Goal: Task Accomplishment & Management: Use online tool/utility

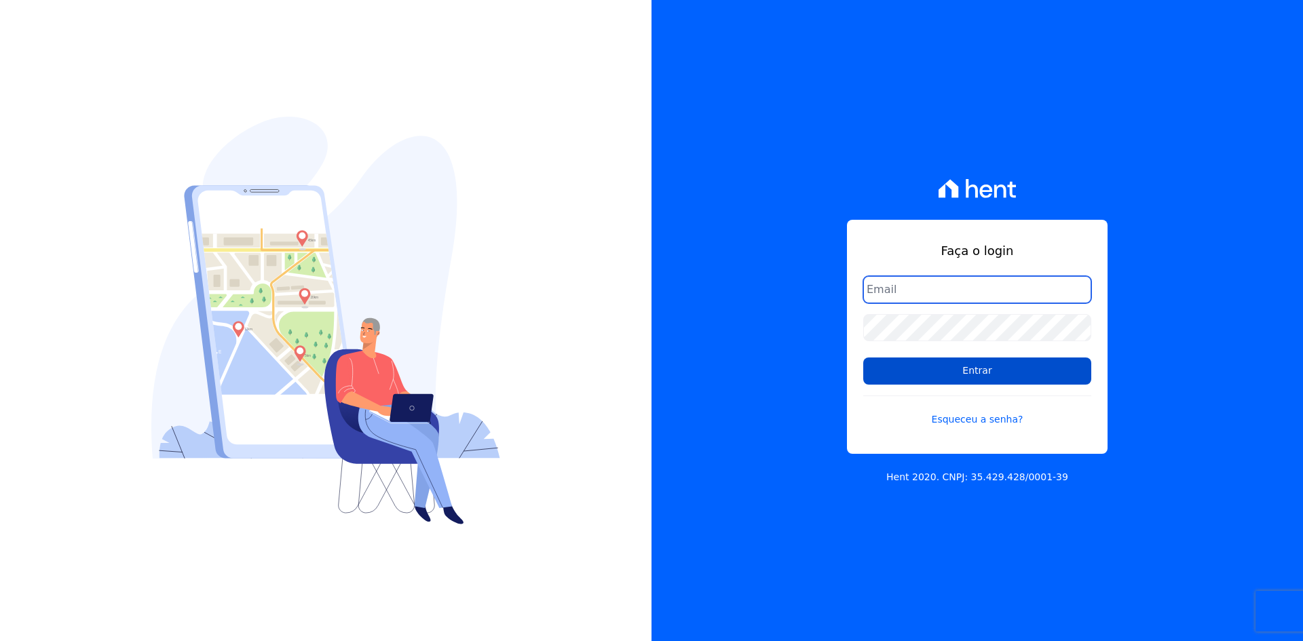
type input "[EMAIL_ADDRESS][DOMAIN_NAME]"
click at [876, 381] on input "Entrar" at bounding box center [977, 371] width 228 height 27
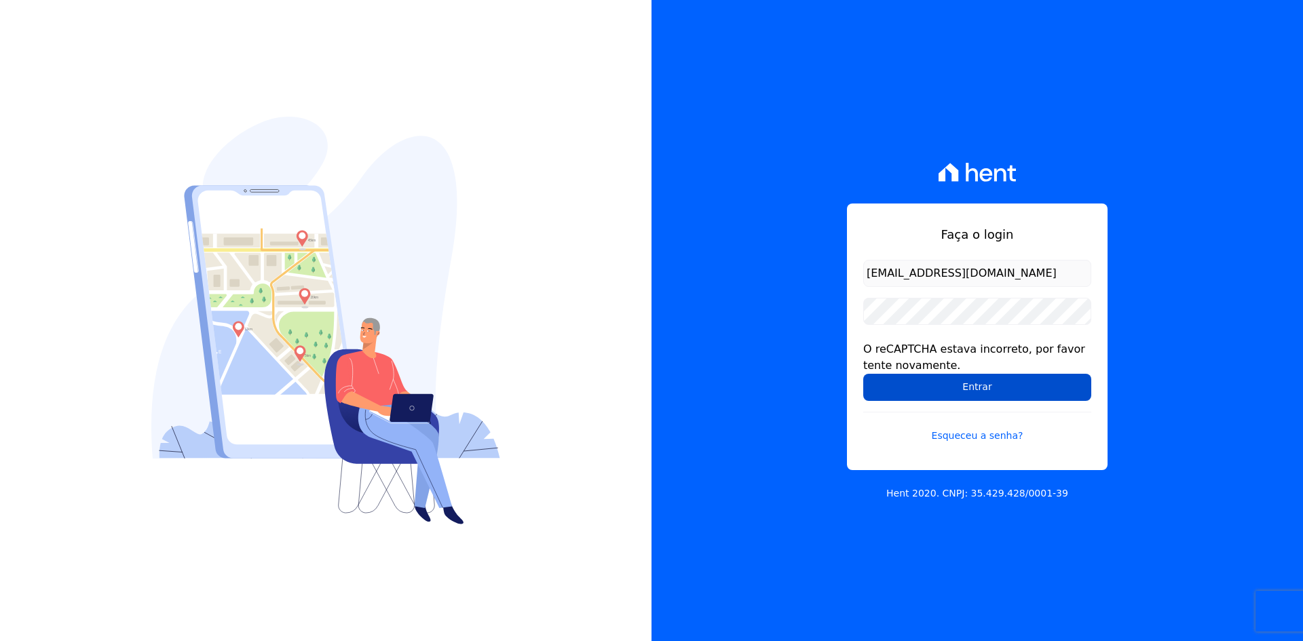
click at [884, 386] on input "Entrar" at bounding box center [977, 387] width 228 height 27
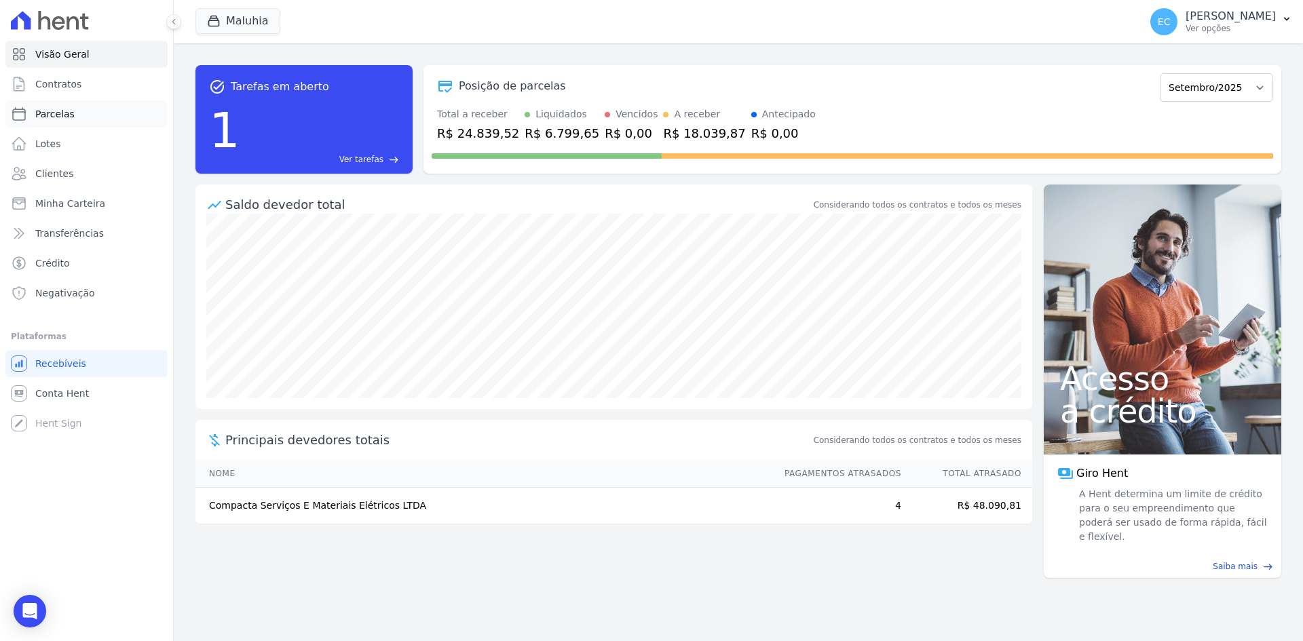
click at [17, 110] on icon at bounding box center [19, 114] width 12 height 12
select select
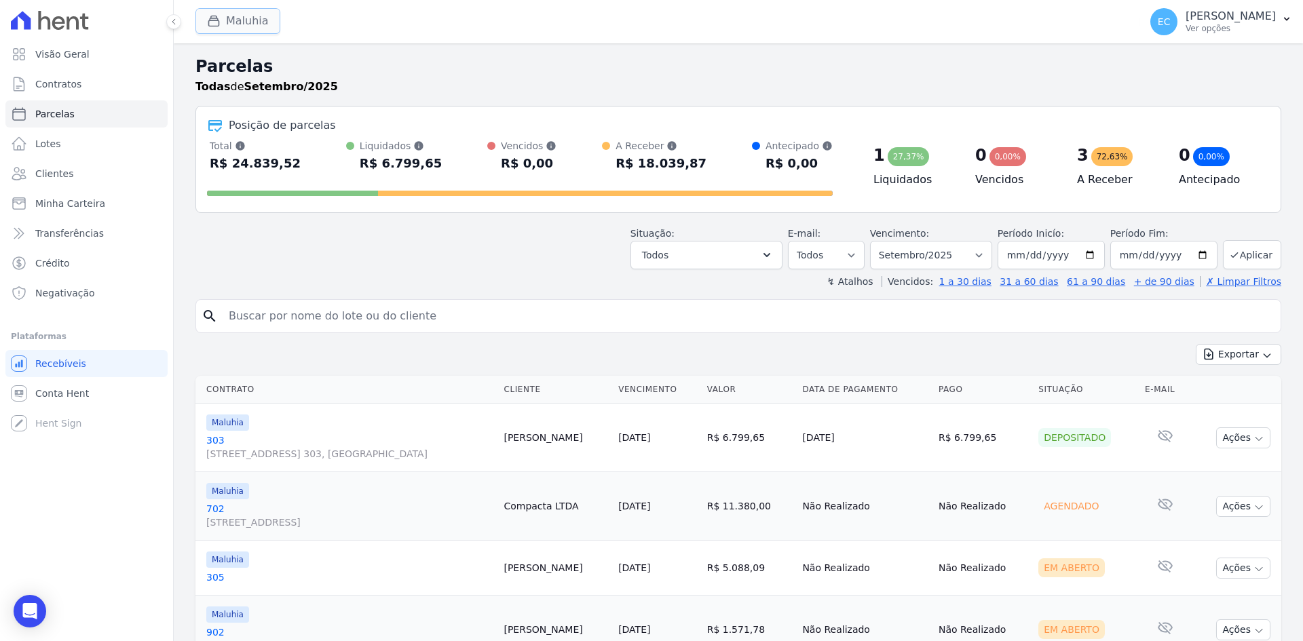
click at [210, 20] on icon "button" at bounding box center [214, 21] width 10 height 10
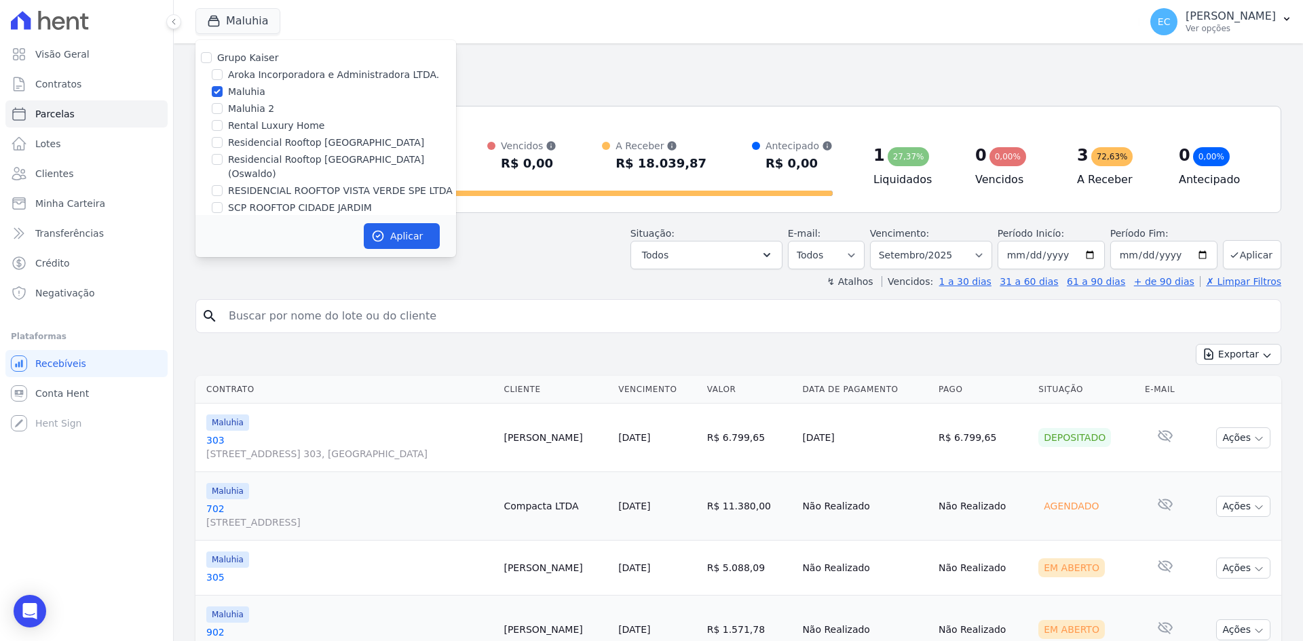
click at [210, 77] on div "Aroka Incorporadora e Administradora LTDA." at bounding box center [325, 75] width 261 height 14
click at [218, 74] on input "Aroka Incorporadora e Administradora LTDA." at bounding box center [217, 74] width 11 height 11
checkbox input "true"
click at [218, 92] on input "Maluhia" at bounding box center [217, 91] width 11 height 11
checkbox input "false"
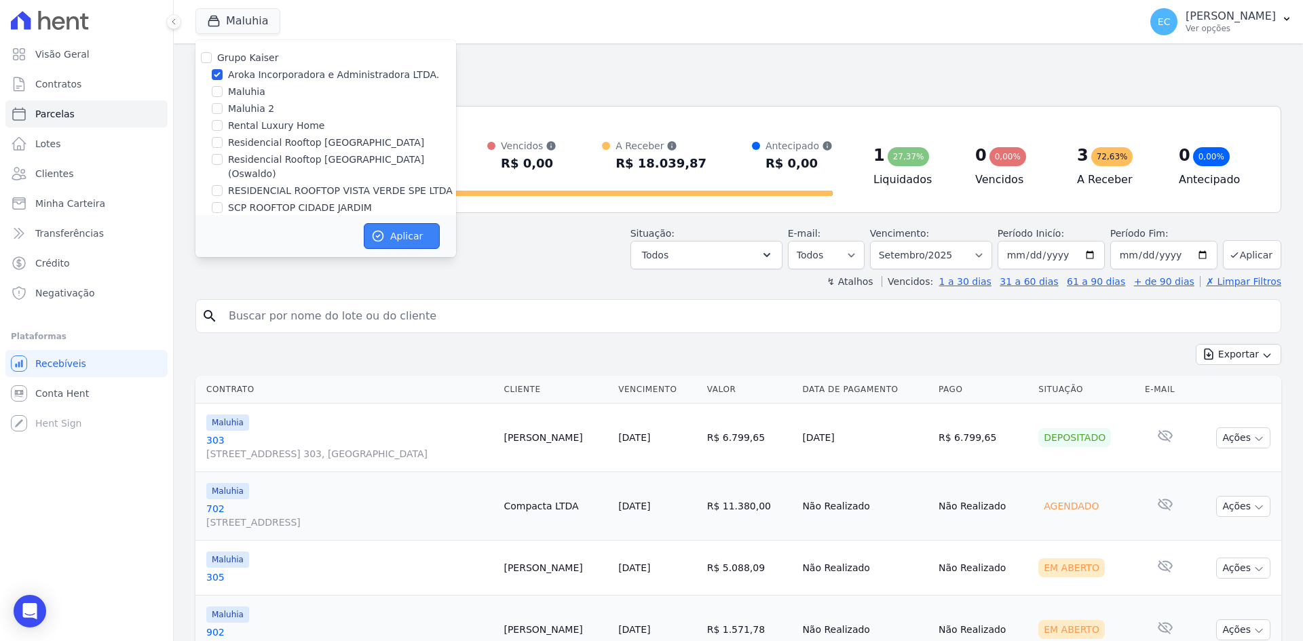
click at [379, 230] on icon "button" at bounding box center [378, 236] width 14 height 14
select select
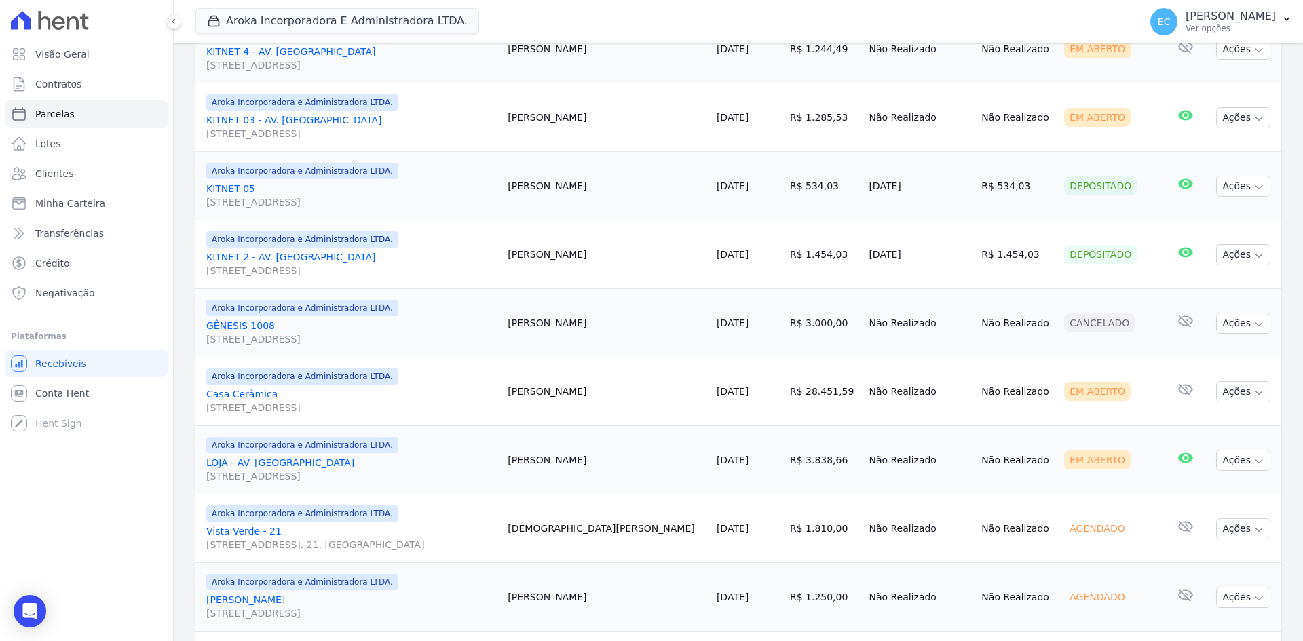
scroll to position [747, 0]
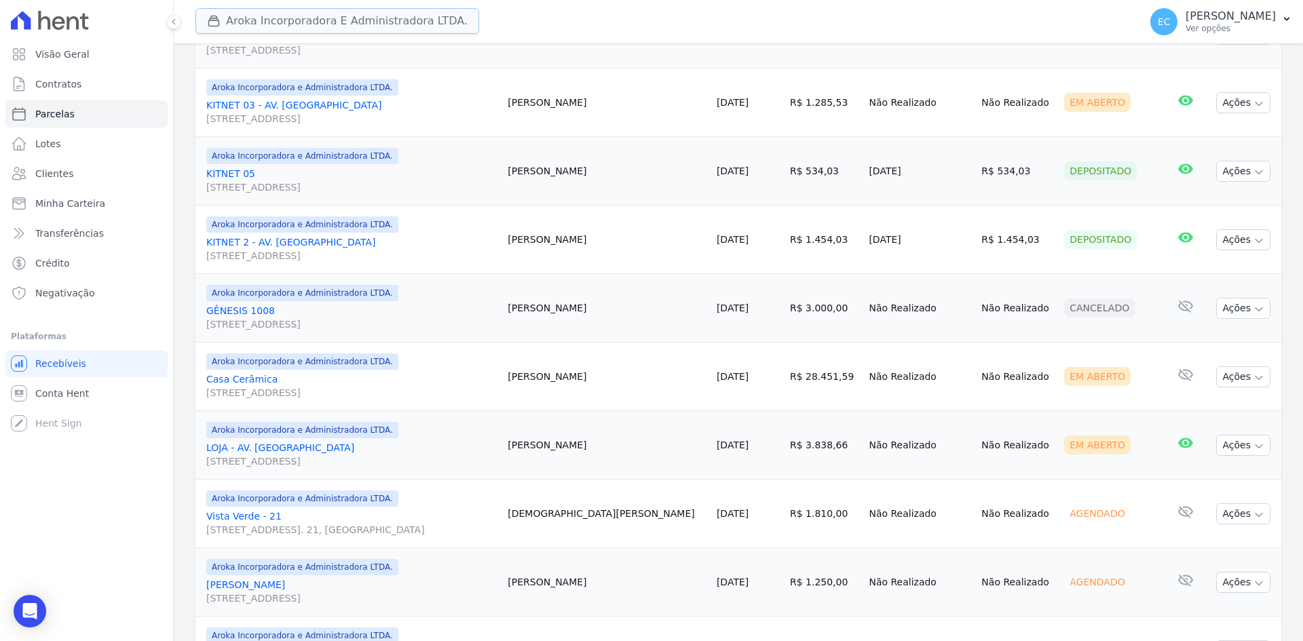
click at [208, 27] on icon "button" at bounding box center [214, 21] width 14 height 14
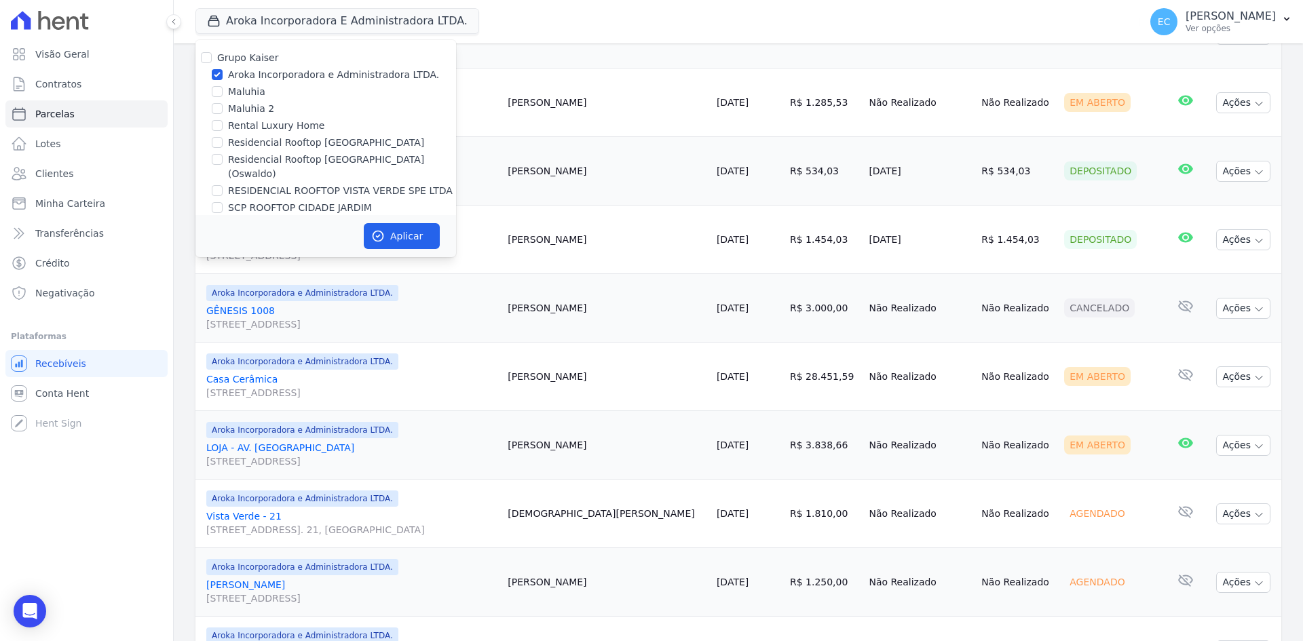
click at [485, 18] on div "Aroka Incorporadora E Administradora LTDA. Grupo Kaiser Aroka Incorporadora e A…" at bounding box center [664, 21] width 939 height 45
click at [223, 20] on div "button" at bounding box center [216, 21] width 19 height 14
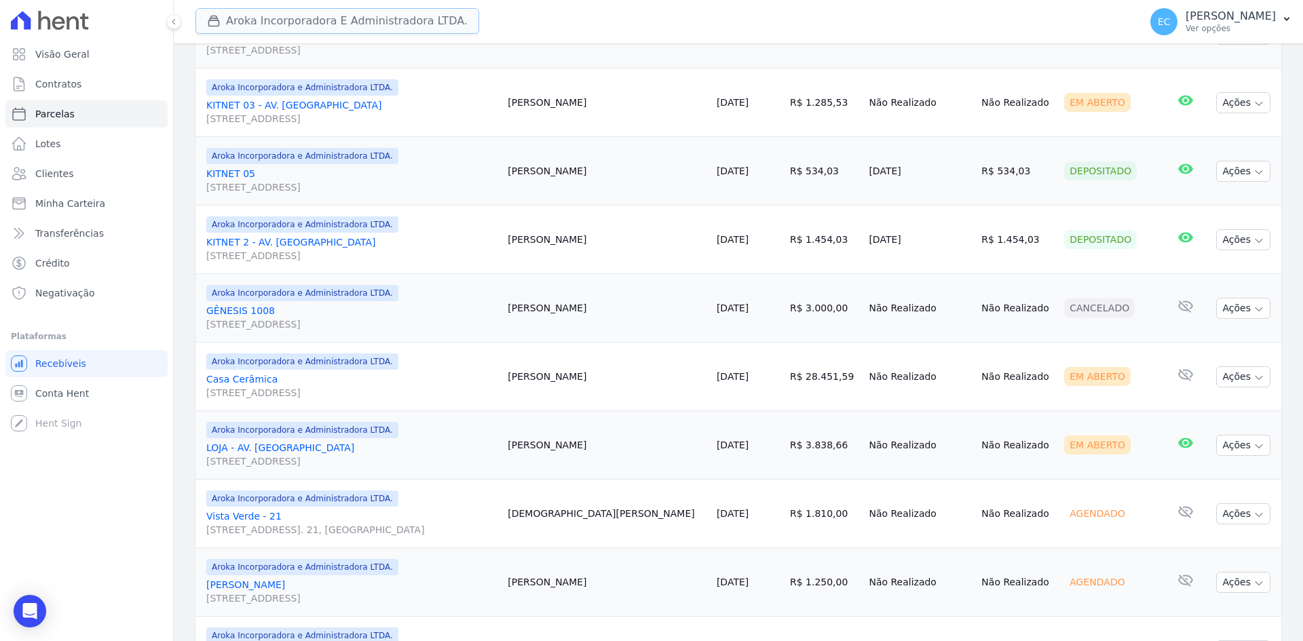
click at [223, 23] on div "button" at bounding box center [216, 21] width 19 height 14
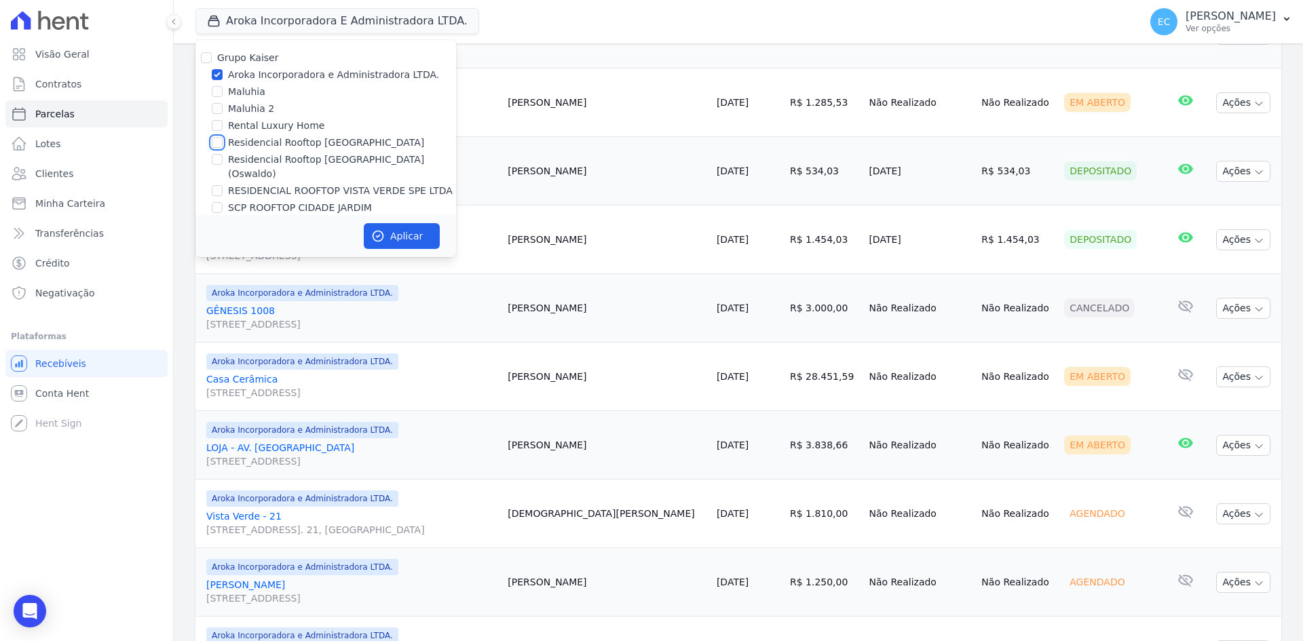
click at [219, 139] on input "Residencial Rooftop Vista Verde" at bounding box center [217, 142] width 11 height 11
checkbox input "true"
click at [216, 73] on input "Aroka Incorporadora e Administradora LTDA." at bounding box center [217, 74] width 11 height 11
checkbox input "false"
click at [411, 238] on button "Aplicar" at bounding box center [402, 236] width 76 height 26
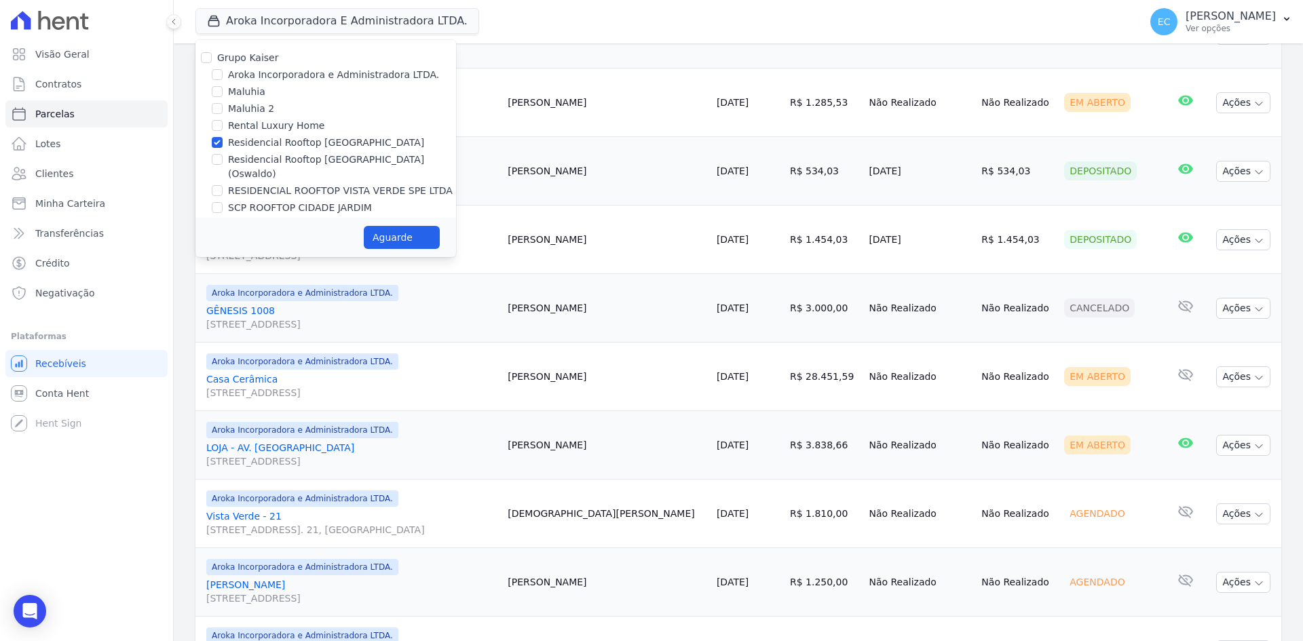
select select
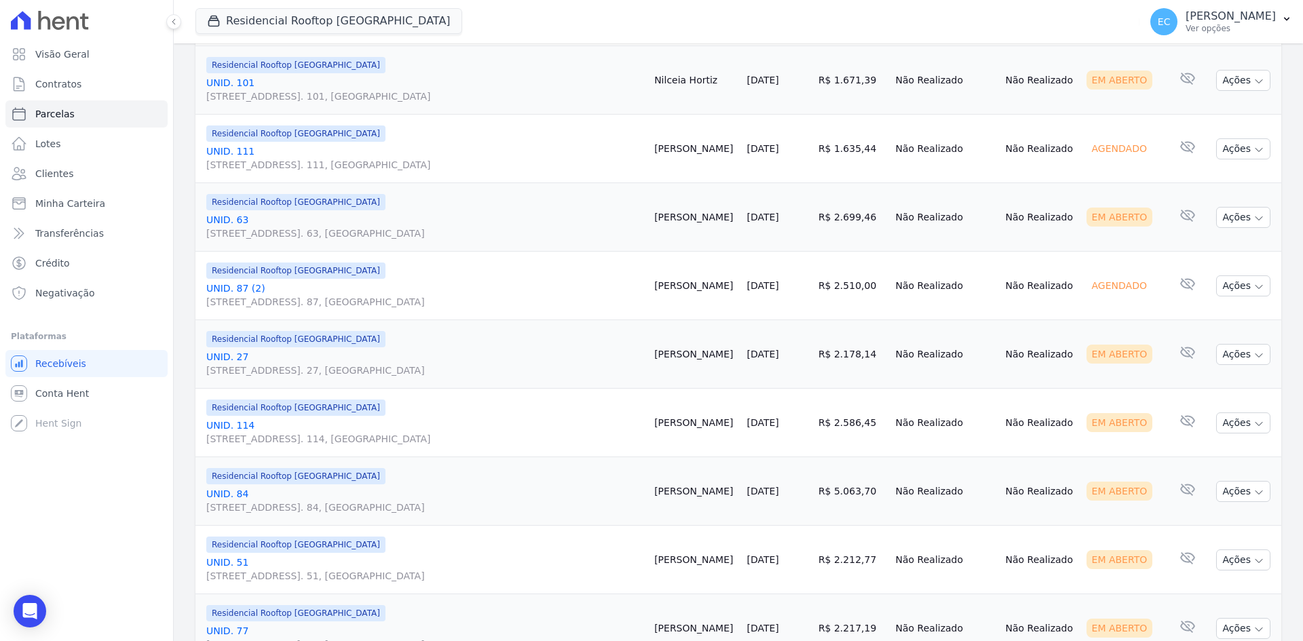
scroll to position [1312, 0]
